Goal: Information Seeking & Learning: Check status

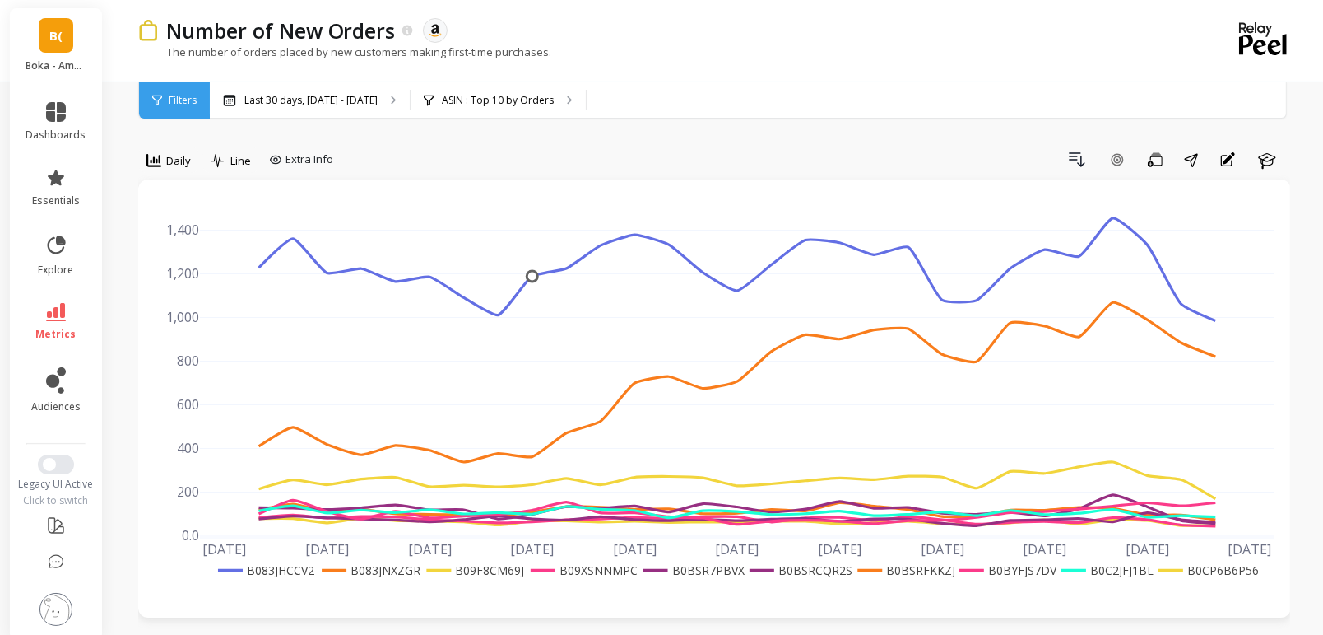
click at [53, 44] on span "B(" at bounding box center [55, 35] width 13 height 19
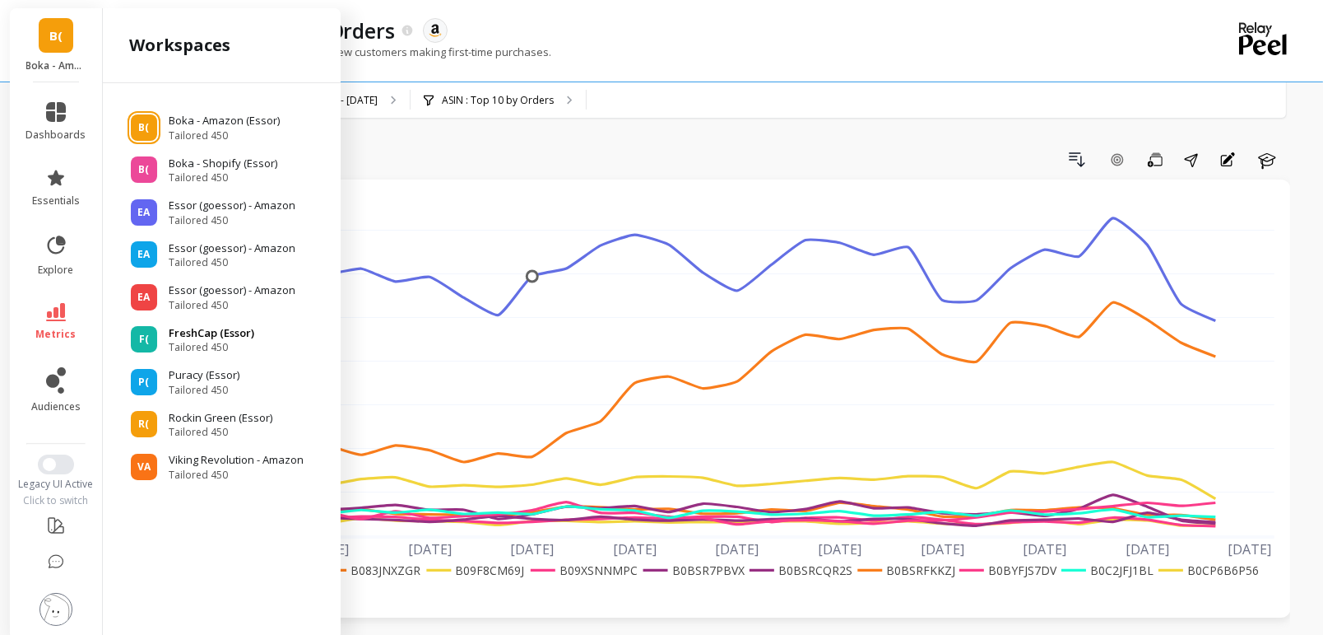
click at [212, 333] on p "FreshCap (Essor)" at bounding box center [212, 333] width 86 height 16
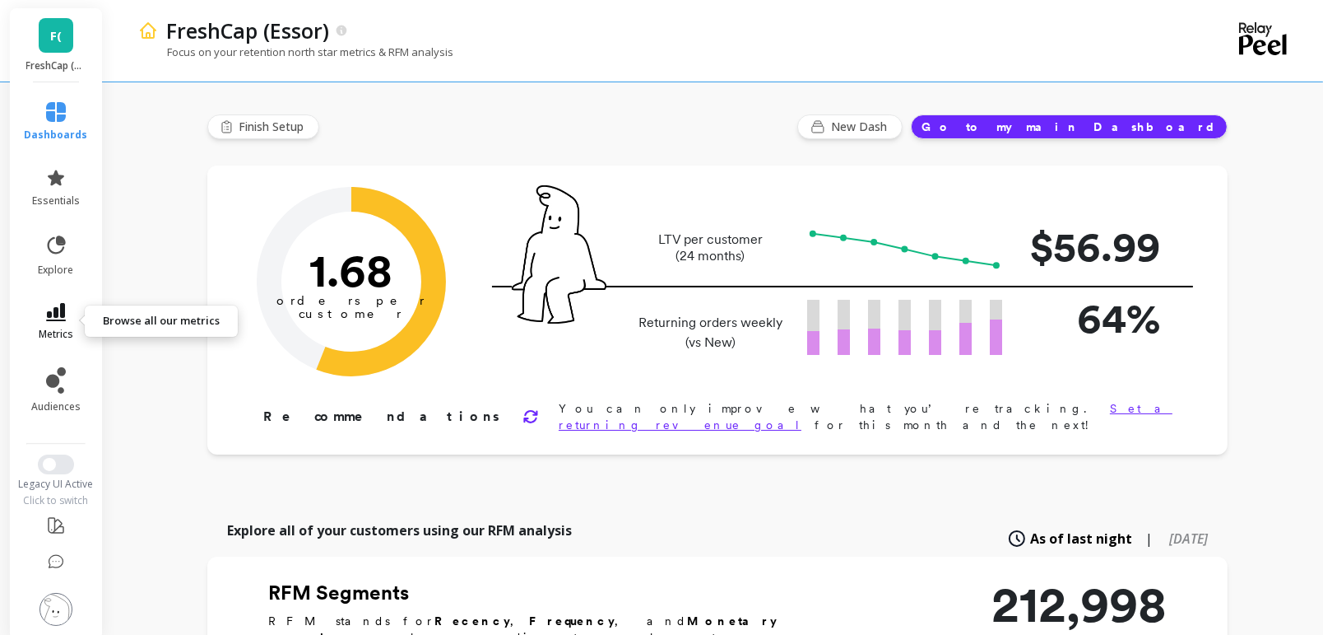
click at [47, 323] on link "metrics" at bounding box center [56, 322] width 63 height 38
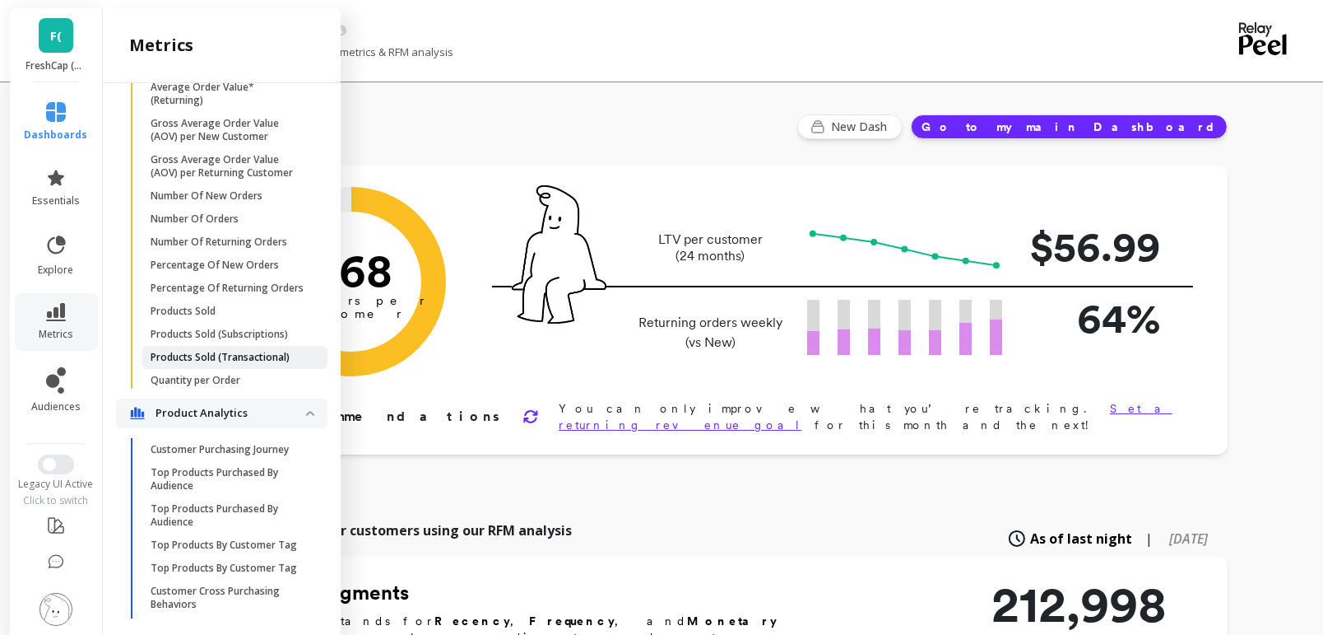
scroll to position [1174, 0]
click at [239, 194] on p "Number Of New Orders" at bounding box center [207, 199] width 112 height 13
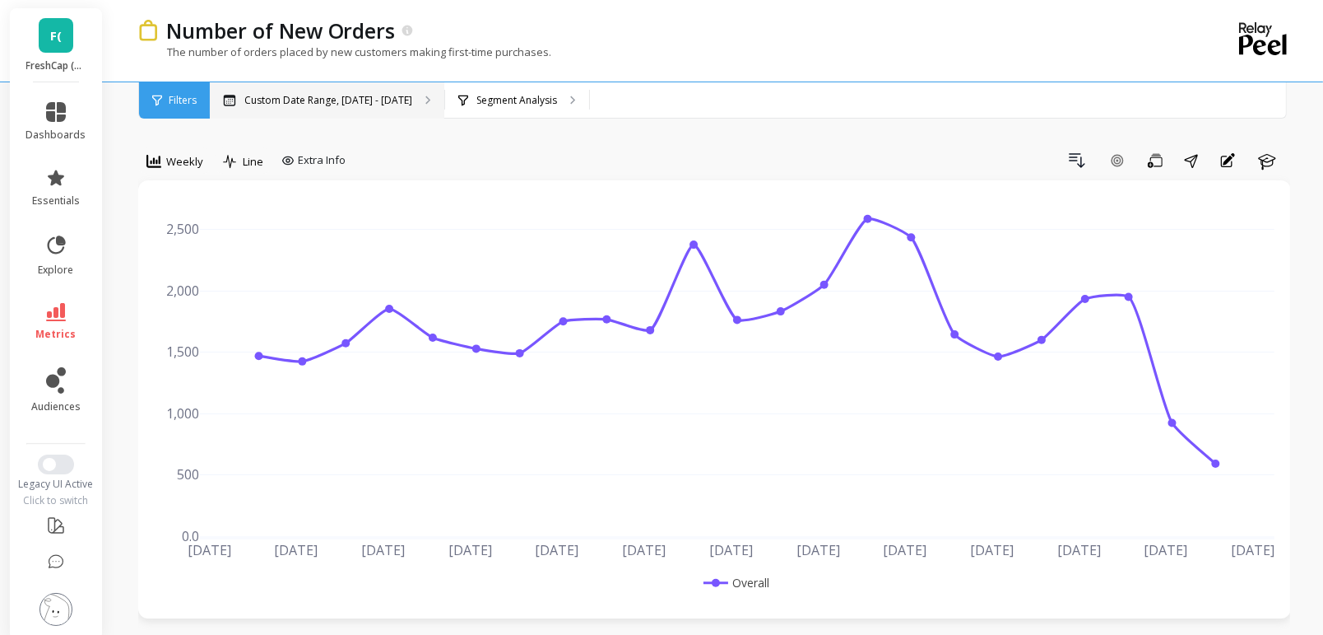
click at [380, 100] on p "Custom Date Range, [DATE] - [DATE]" at bounding box center [328, 100] width 168 height 13
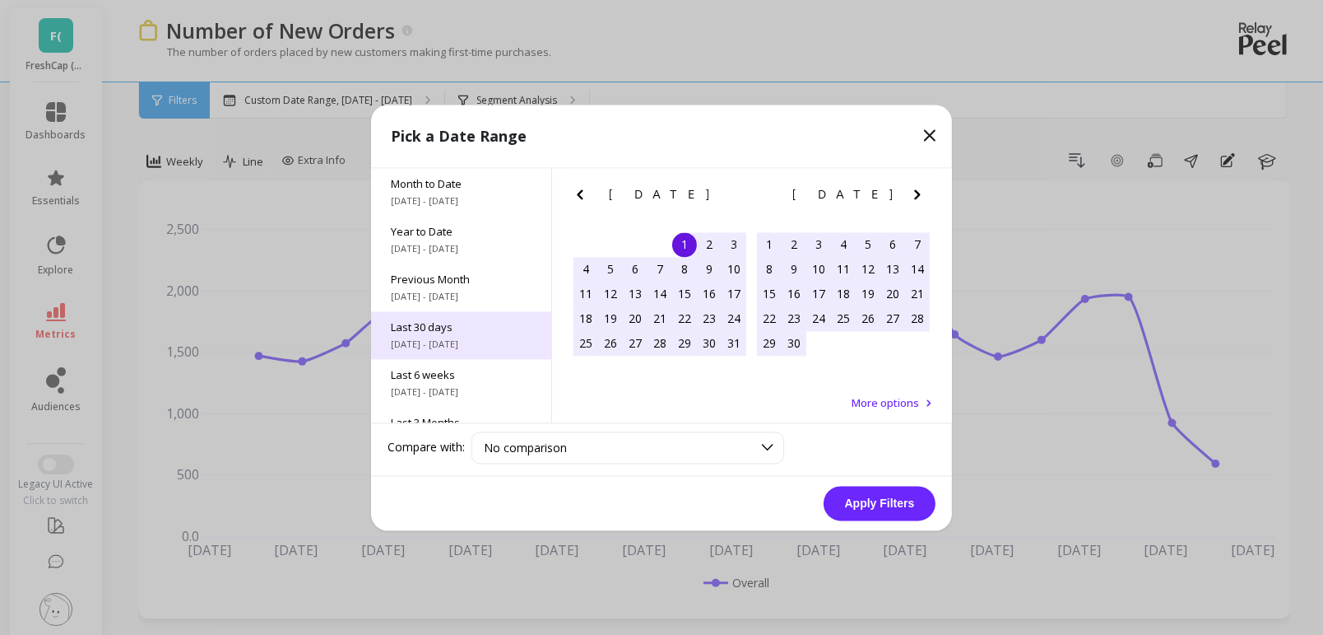
click at [403, 341] on span "[DATE] - [DATE]" at bounding box center [461, 343] width 141 height 13
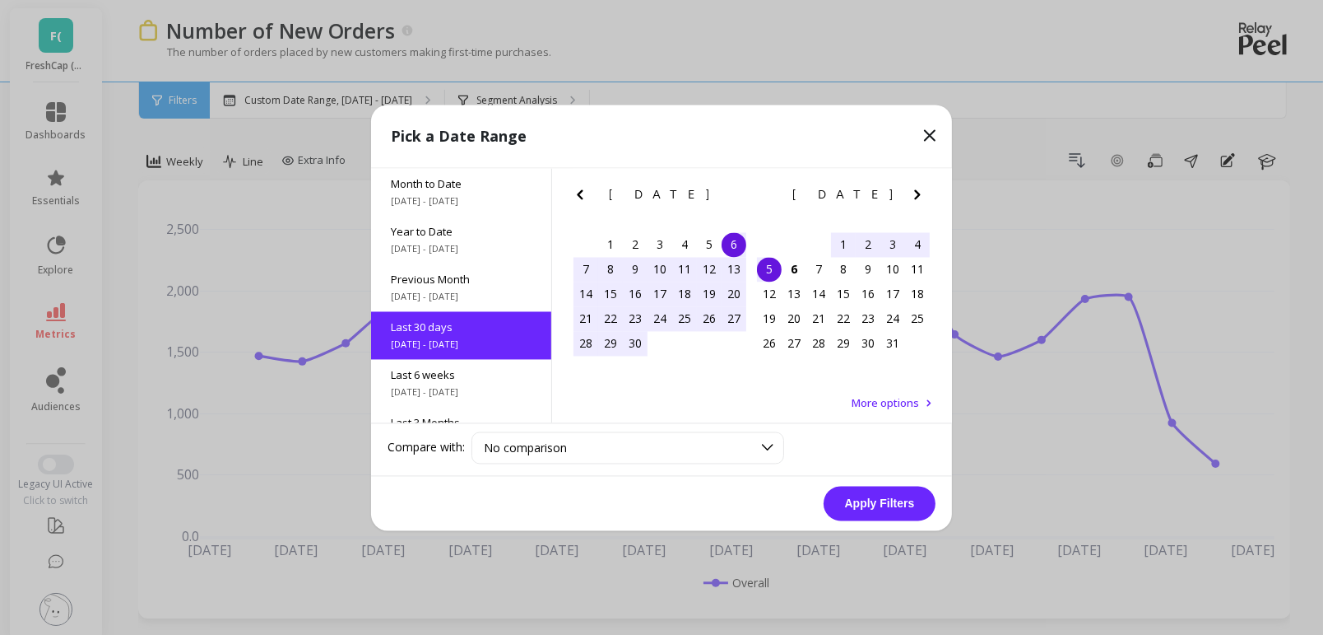
scroll to position [40, 0]
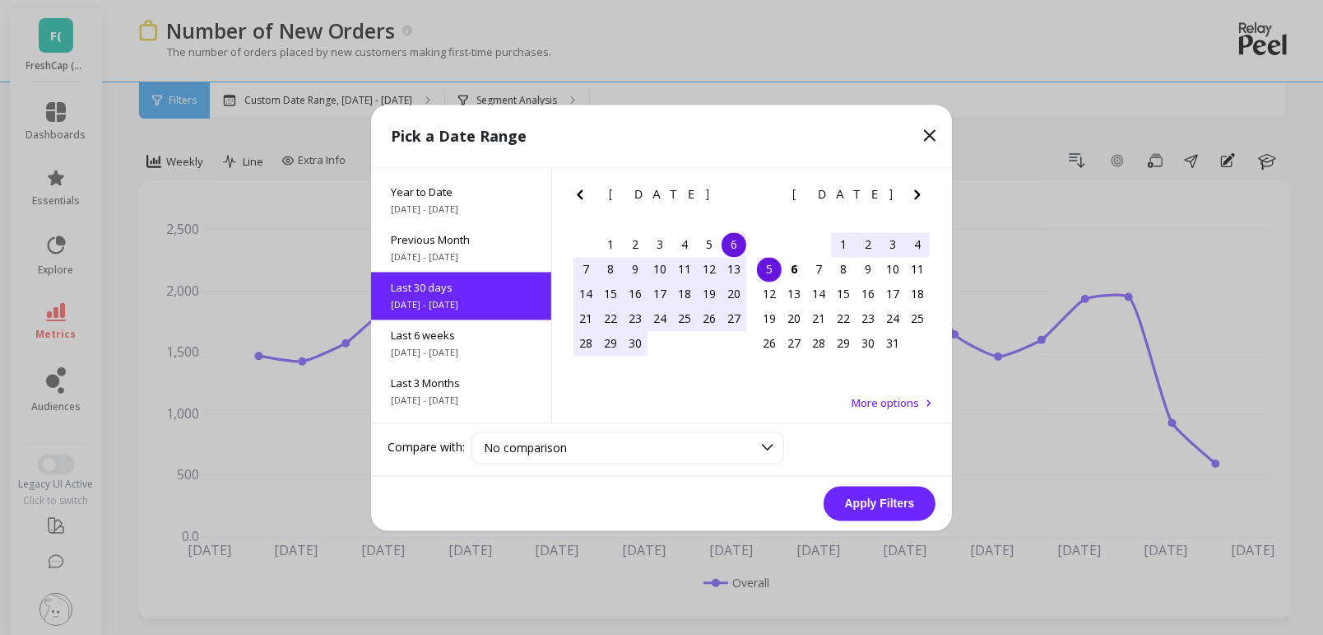
click at [887, 505] on button "Apply Filters" at bounding box center [880, 503] width 112 height 35
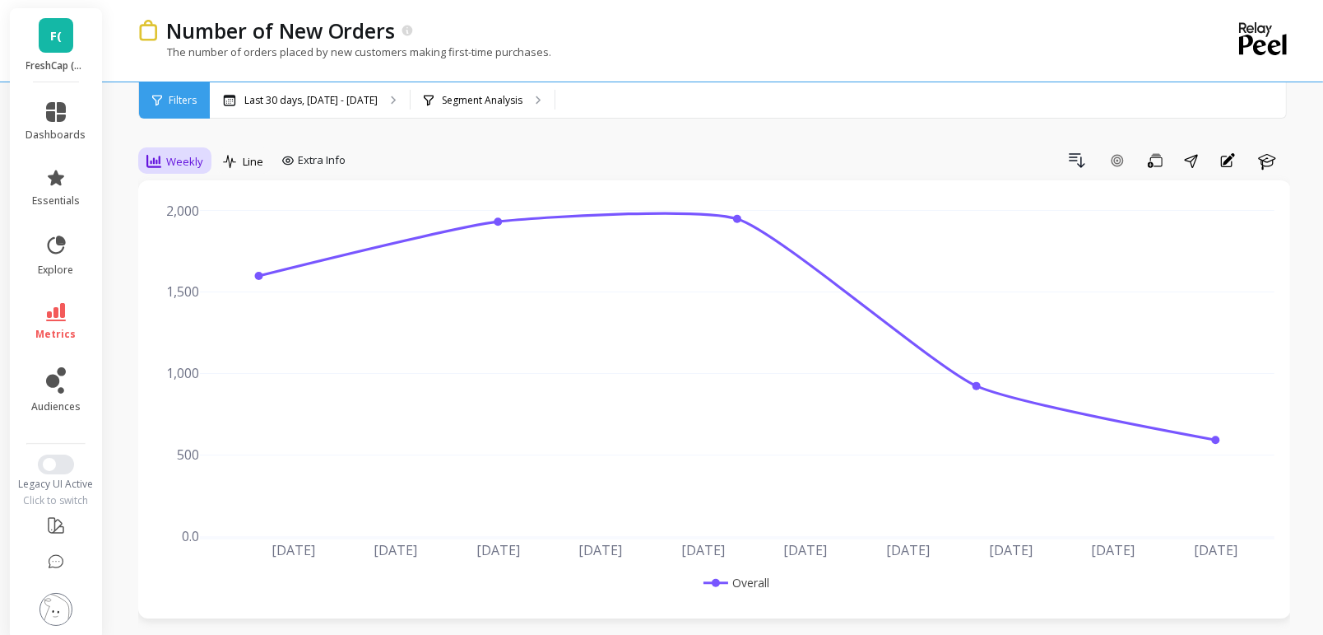
click at [188, 160] on span "Weekly" at bounding box center [184, 162] width 37 height 16
click at [169, 234] on div "Daily" at bounding box center [199, 230] width 94 height 16
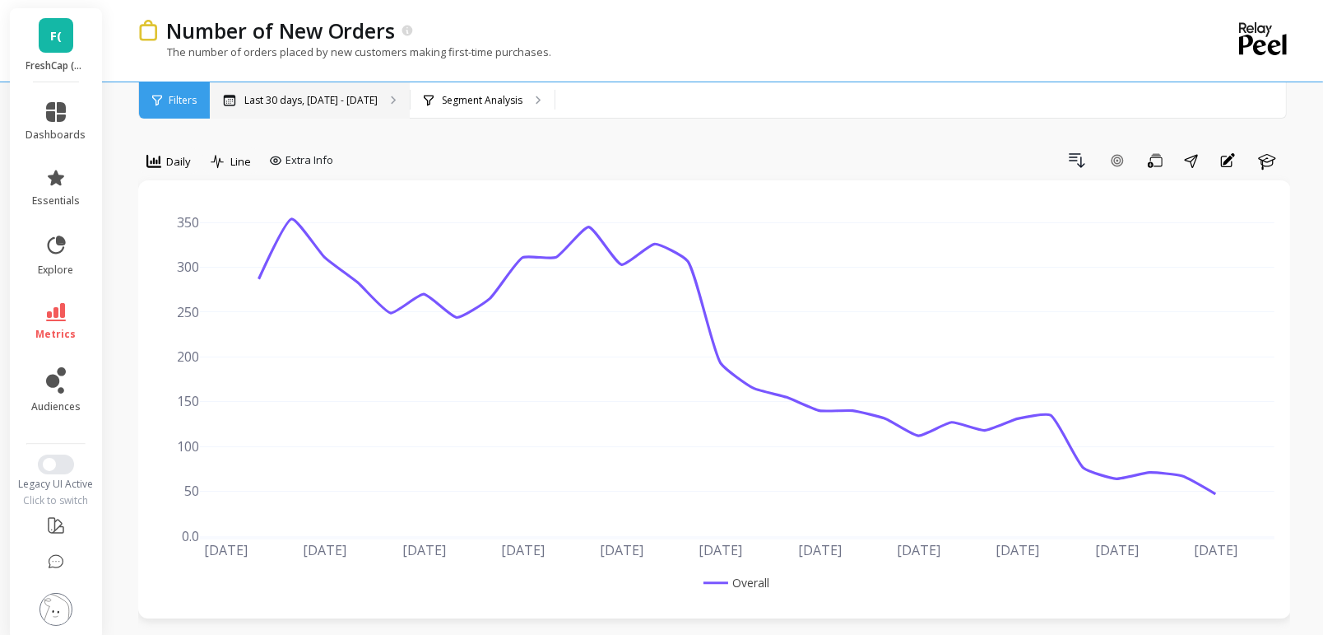
click at [281, 98] on p "Last 30 days, [DATE] - [DATE]" at bounding box center [310, 100] width 133 height 13
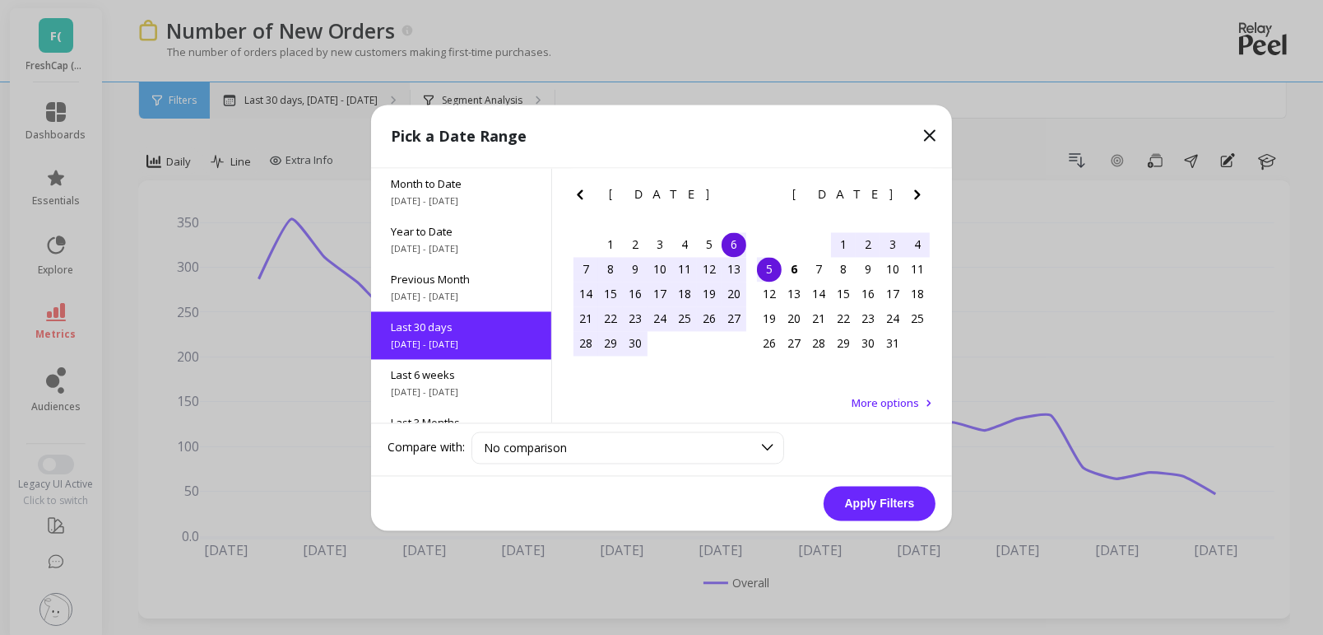
scroll to position [40, 0]
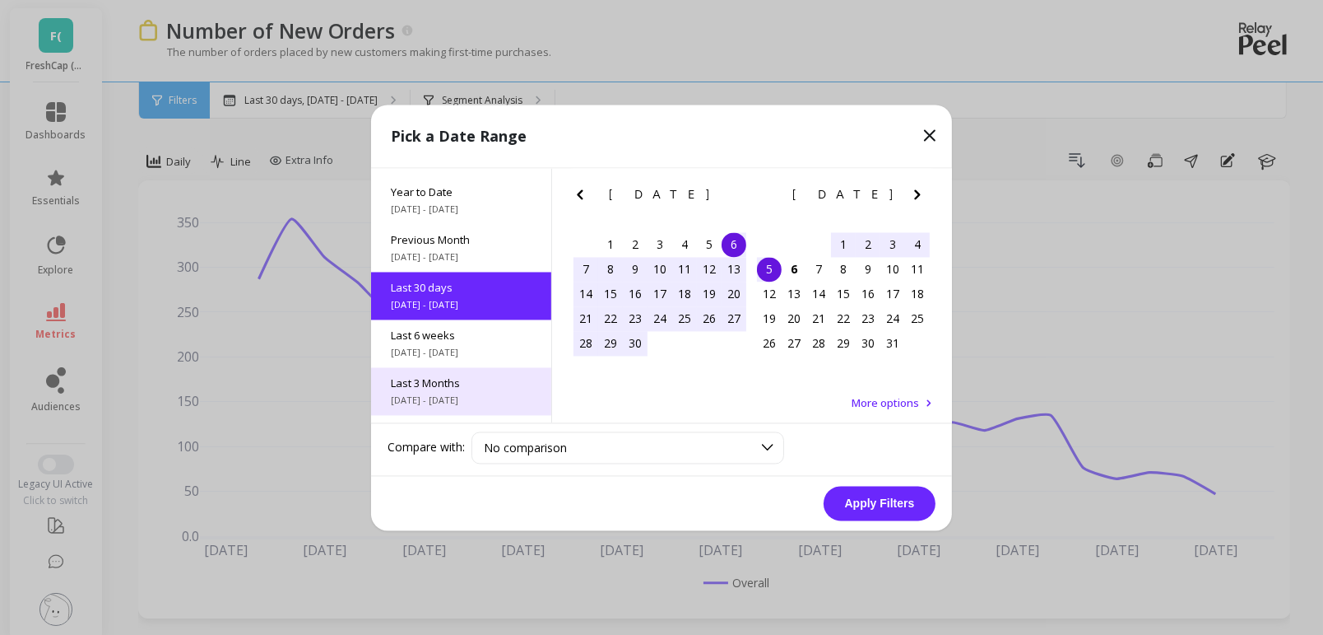
click at [438, 384] on span "Last 3 Months" at bounding box center [461, 382] width 141 height 15
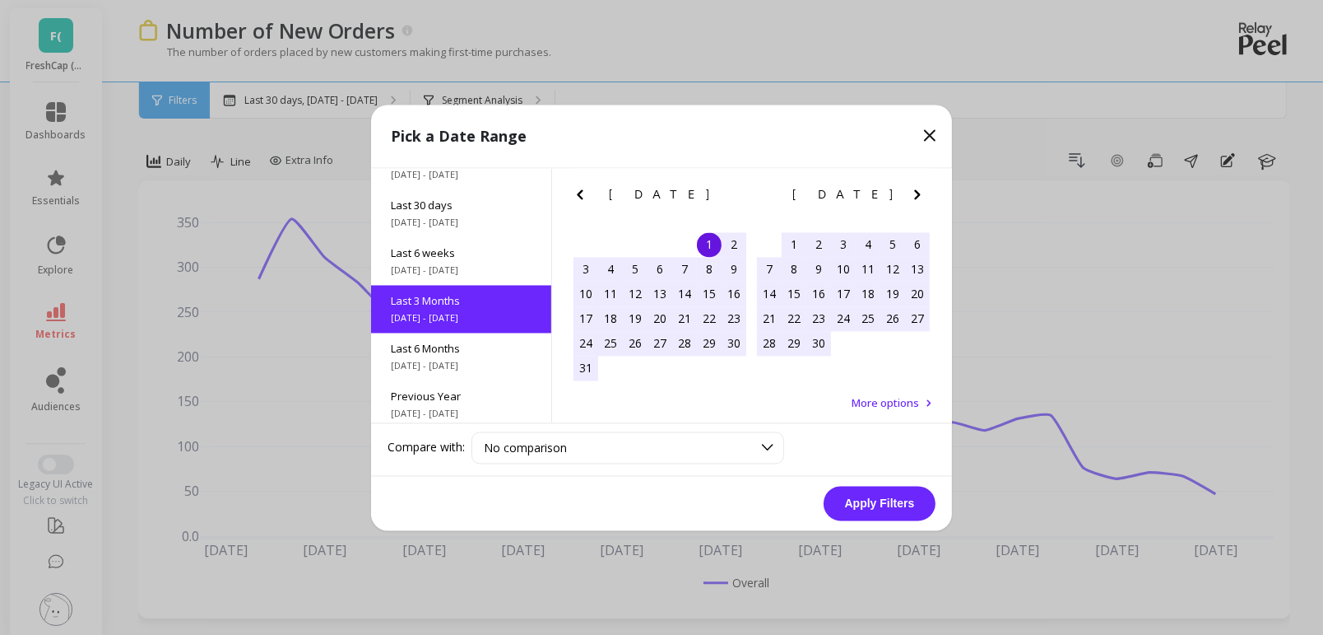
scroll to position [135, 0]
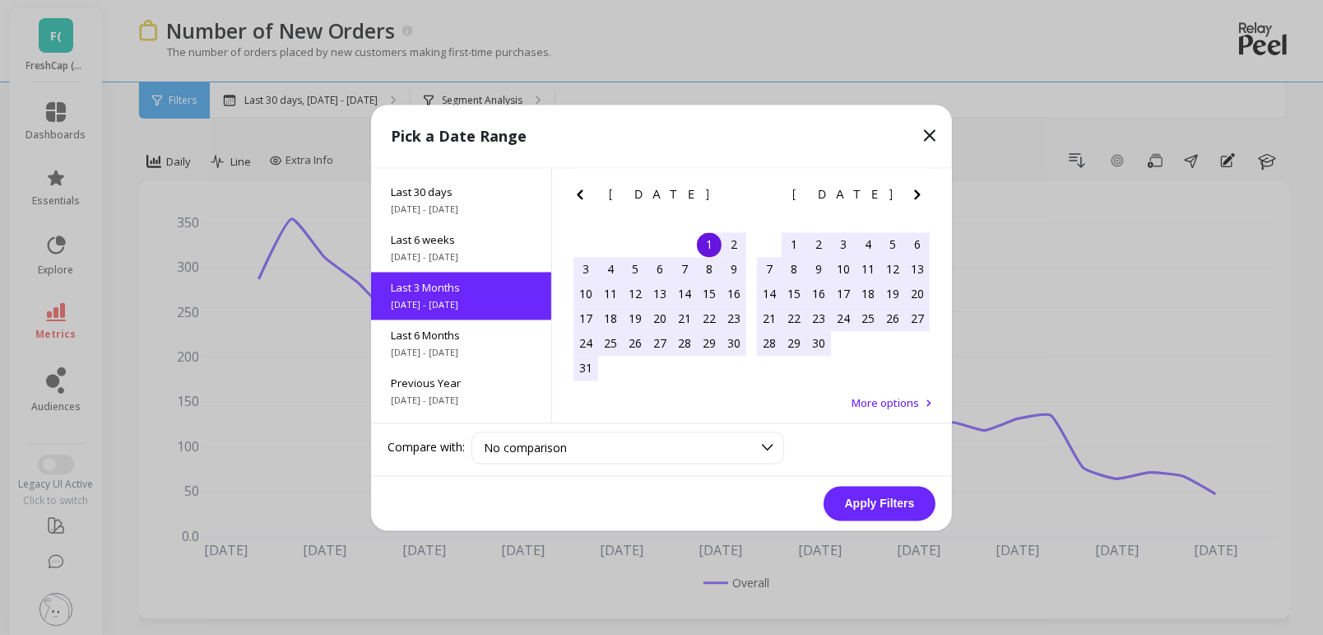
click at [901, 491] on button "Apply Filters" at bounding box center [880, 503] width 112 height 35
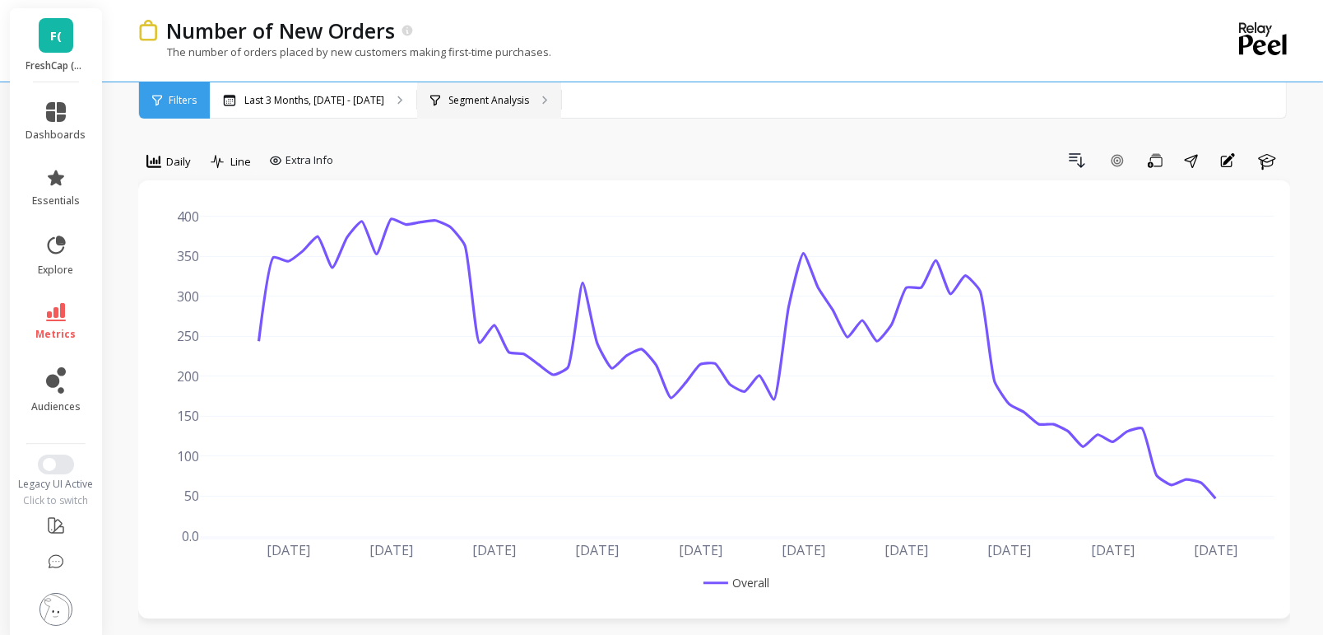
click at [500, 90] on div "Segment Analysis" at bounding box center [489, 100] width 144 height 36
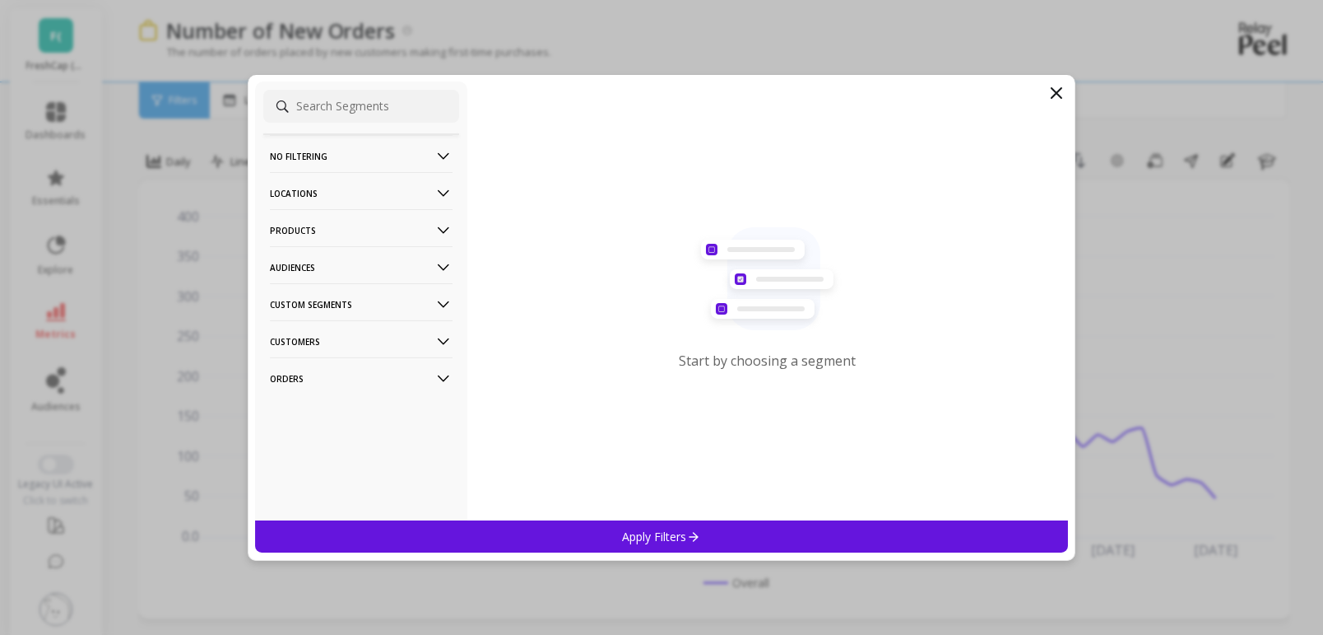
click at [368, 218] on p "Products" at bounding box center [361, 230] width 183 height 42
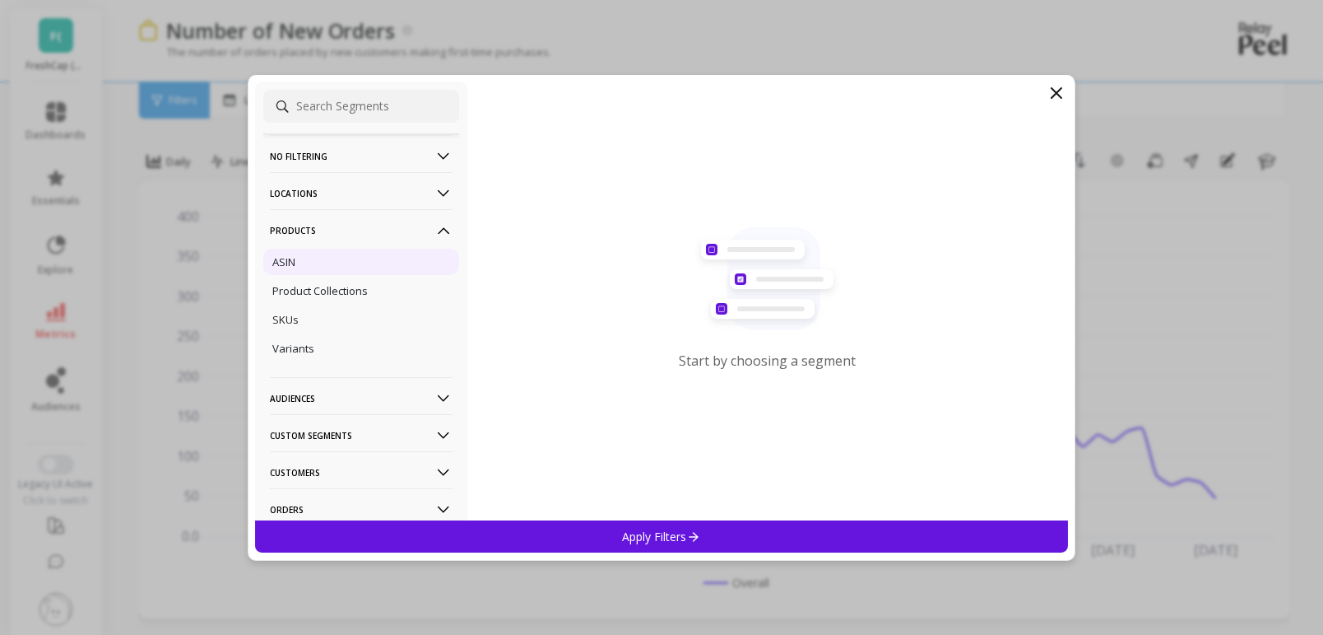
click at [291, 261] on p "ASIN" at bounding box center [283, 261] width 23 height 15
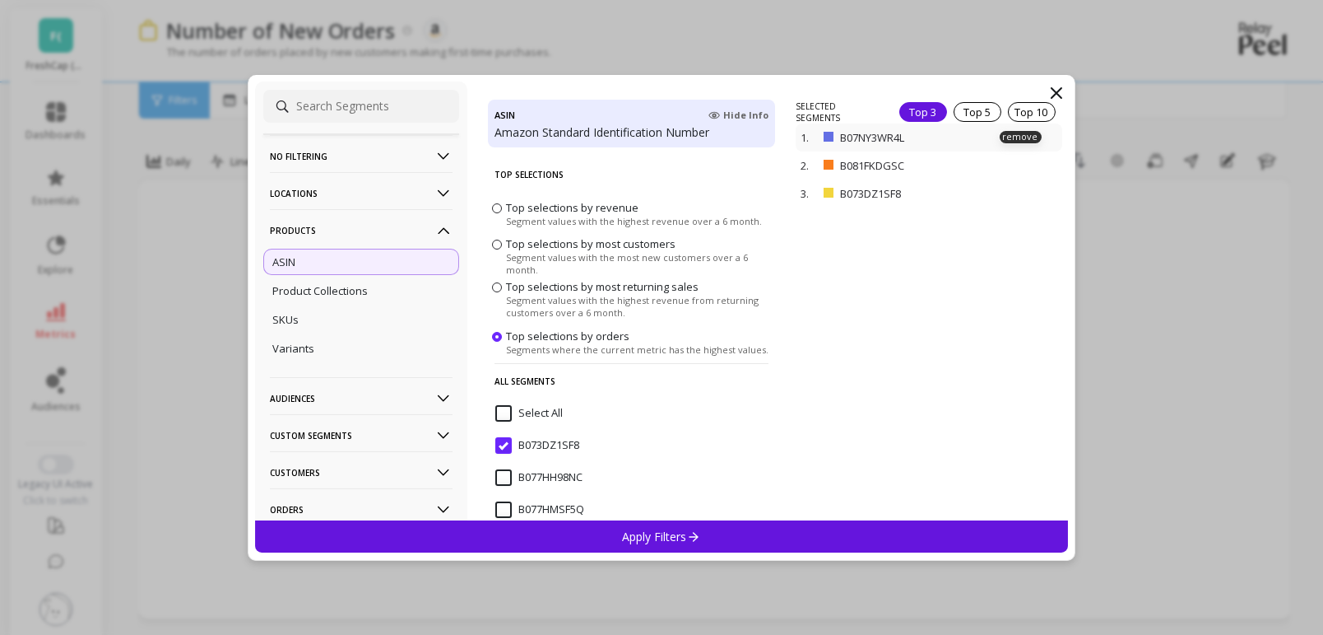
click at [988, 123] on div "1. B07NY3WR4L remove" at bounding box center [929, 137] width 266 height 28
click at [980, 114] on div "Top 5" at bounding box center [978, 112] width 48 height 20
click at [672, 548] on div "Apply Filters" at bounding box center [661, 536] width 813 height 32
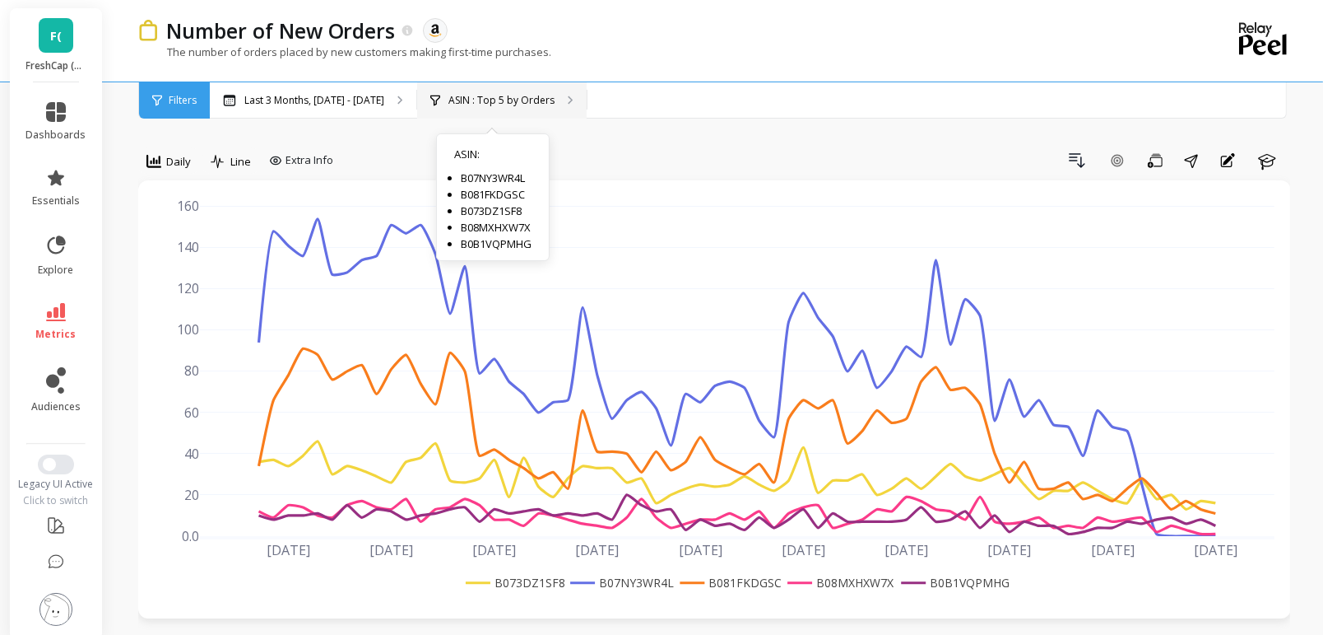
click at [518, 95] on p "ASIN : Top 5 by Orders" at bounding box center [502, 100] width 106 height 13
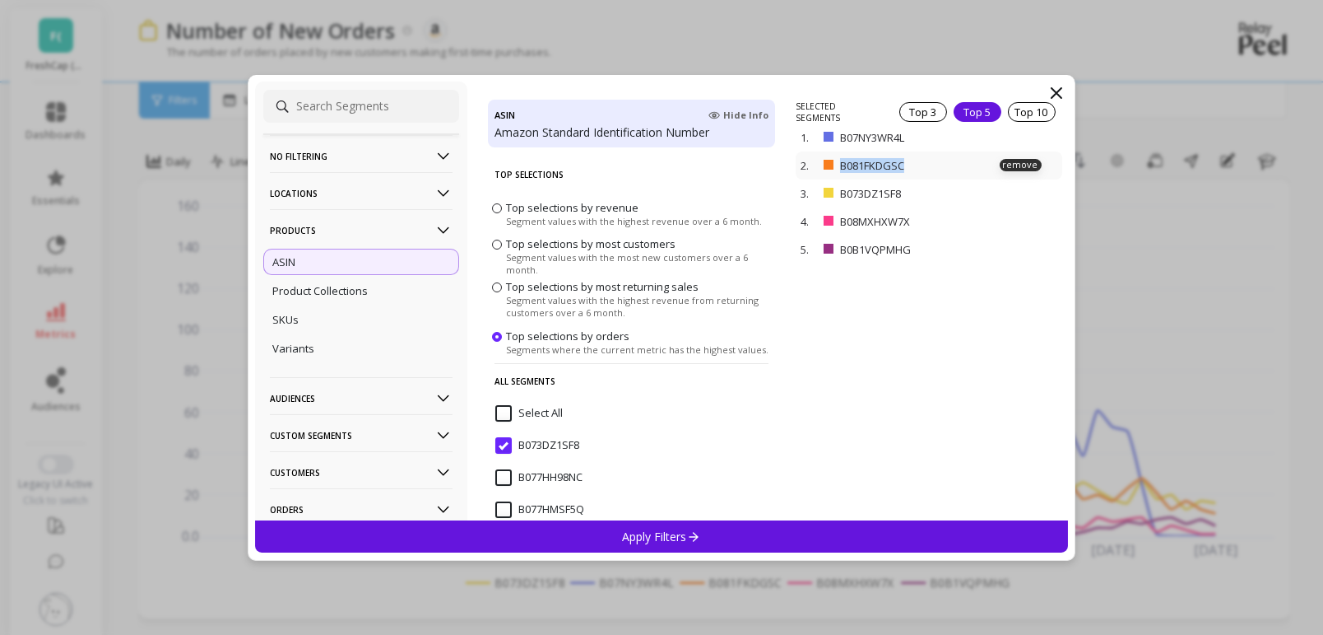
drag, startPoint x: 922, startPoint y: 166, endPoint x: 842, endPoint y: 166, distance: 79.8
click at [841, 166] on p "B081FKDGSC" at bounding box center [910, 165] width 141 height 15
copy p "B081FKDGSC"
drag, startPoint x: 917, startPoint y: 137, endPoint x: 835, endPoint y: 130, distance: 82.6
click at [835, 130] on div "1. B07NY3WR4L remove" at bounding box center [929, 137] width 266 height 28
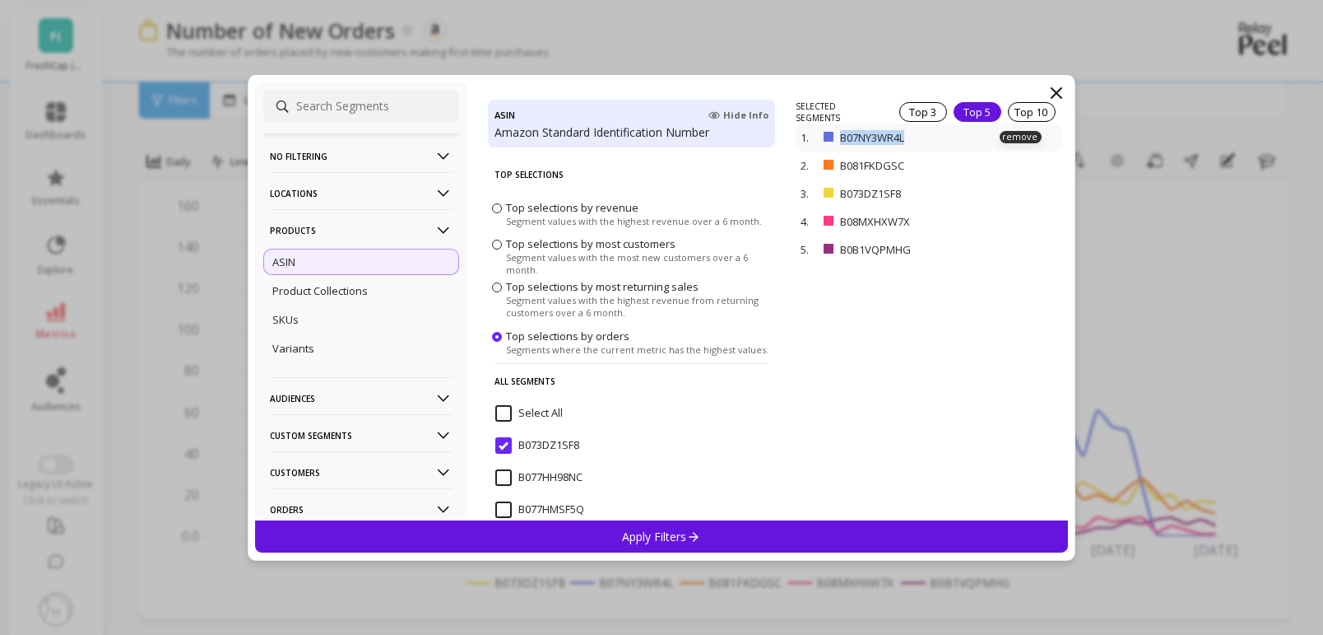
copy div "B07NY3WR4L"
click at [1063, 93] on icon at bounding box center [1057, 93] width 20 height 20
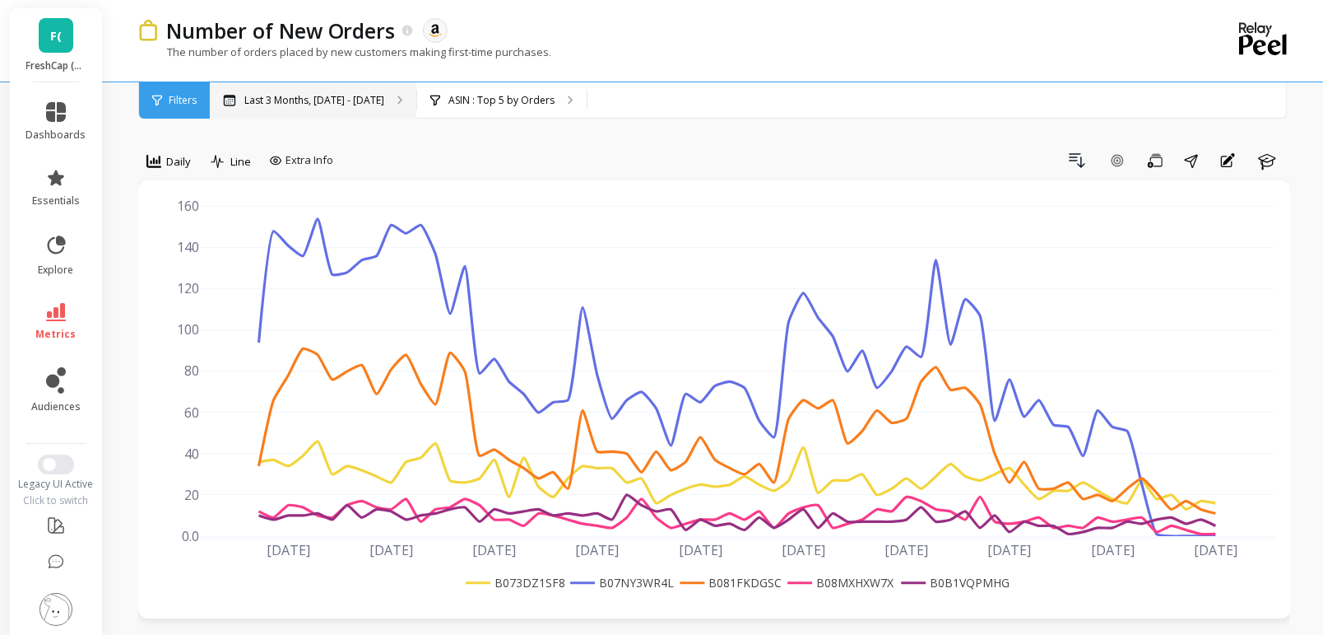
click at [349, 96] on p "Last 3 Months, [DATE] - [DATE]" at bounding box center [314, 100] width 140 height 13
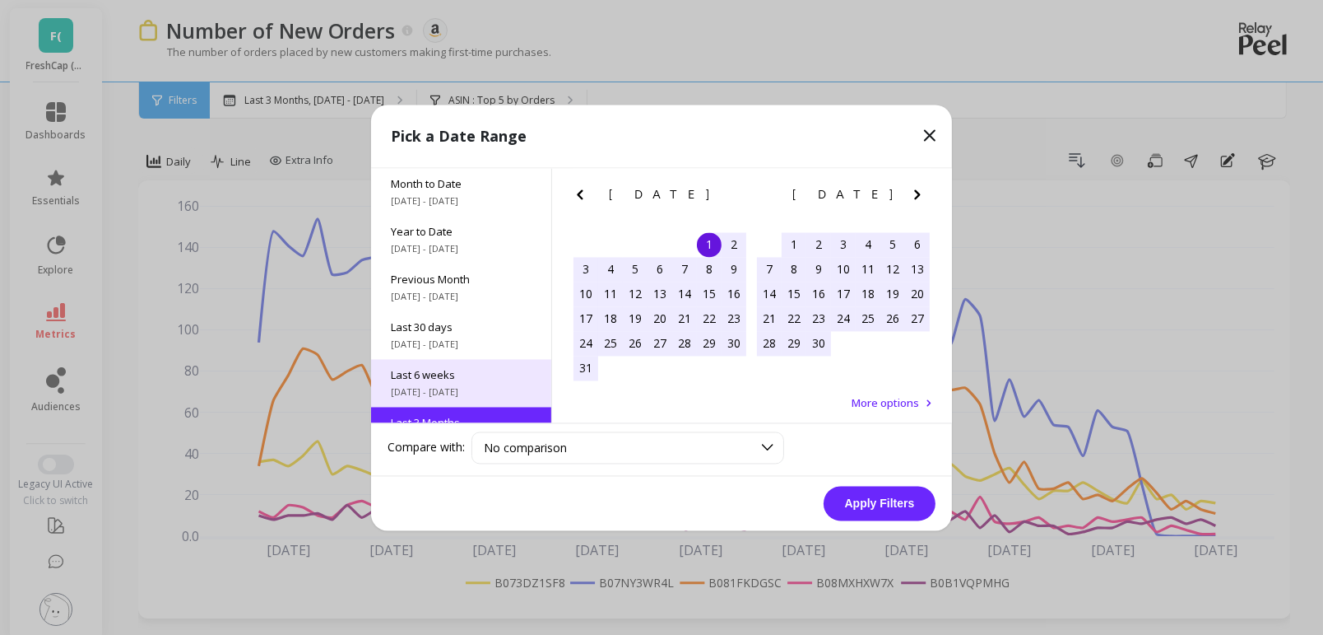
scroll to position [135, 0]
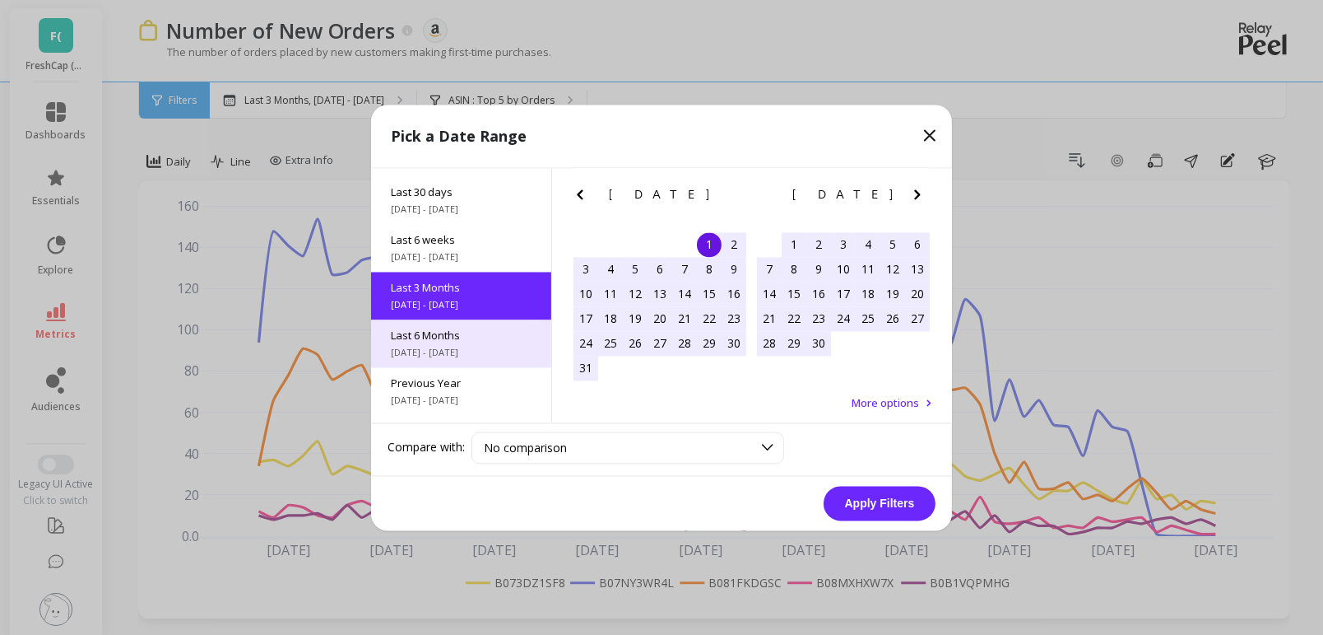
click at [483, 335] on span "Last 6 Months" at bounding box center [461, 335] width 141 height 15
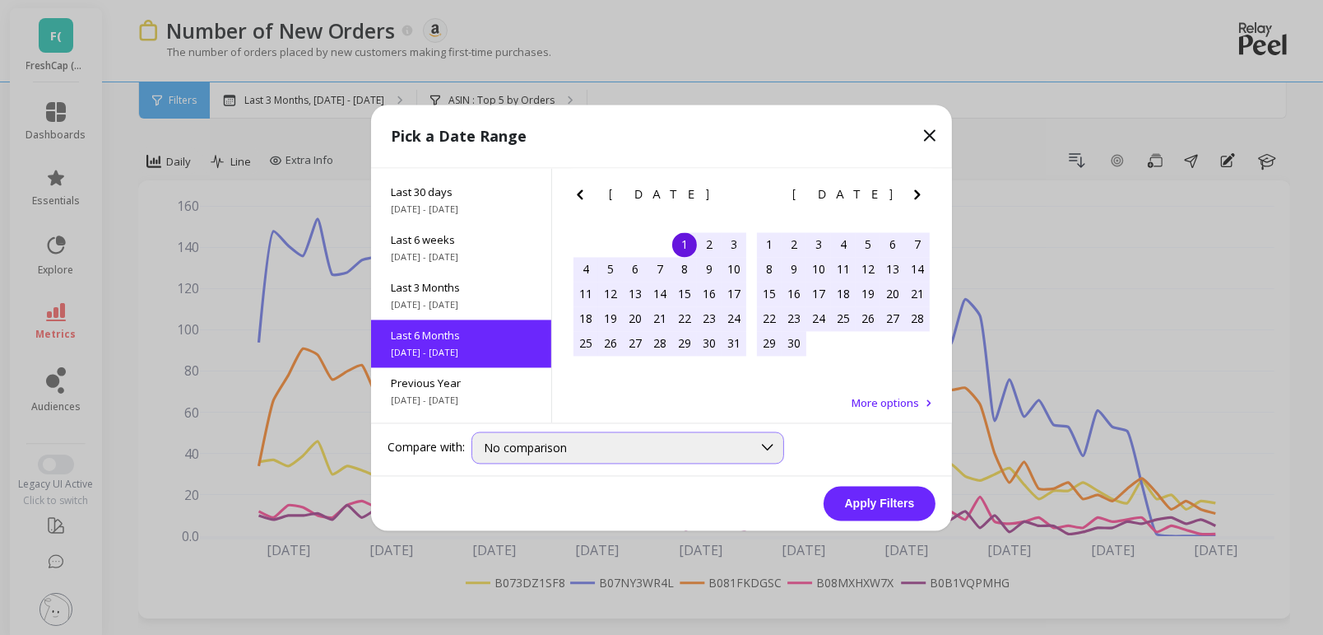
scroll to position [183, 0]
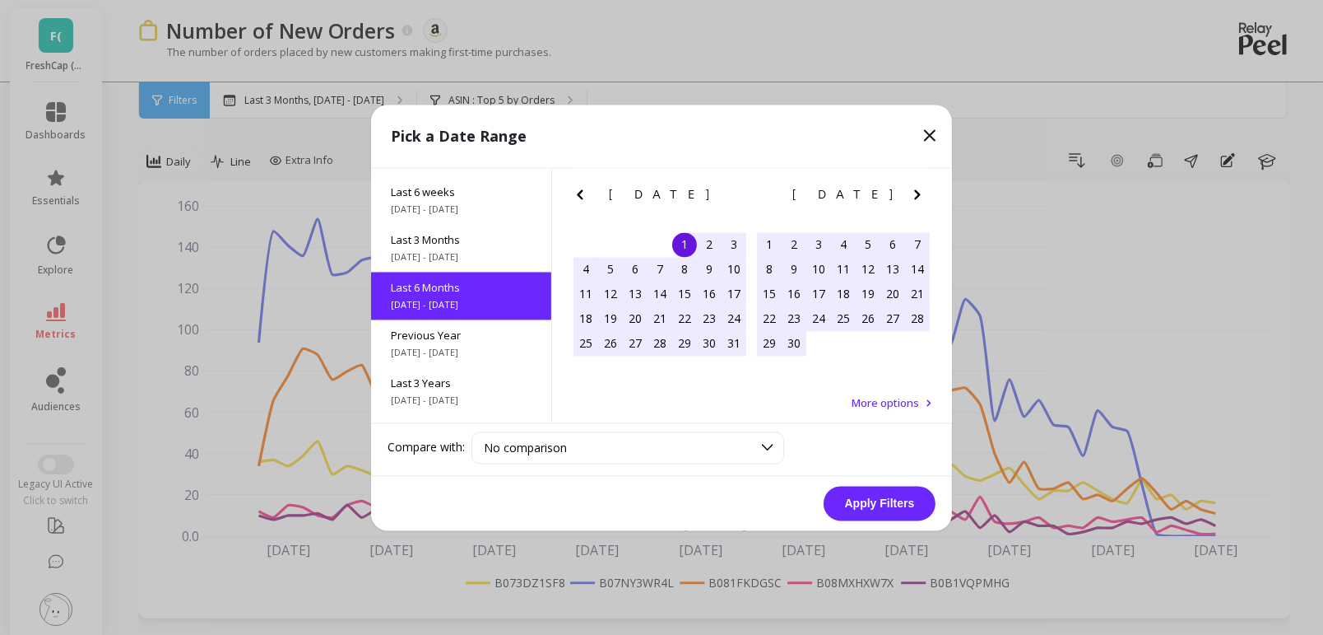
click at [858, 504] on button "Apply Filters" at bounding box center [880, 503] width 112 height 35
